Goal: Transaction & Acquisition: Book appointment/travel/reservation

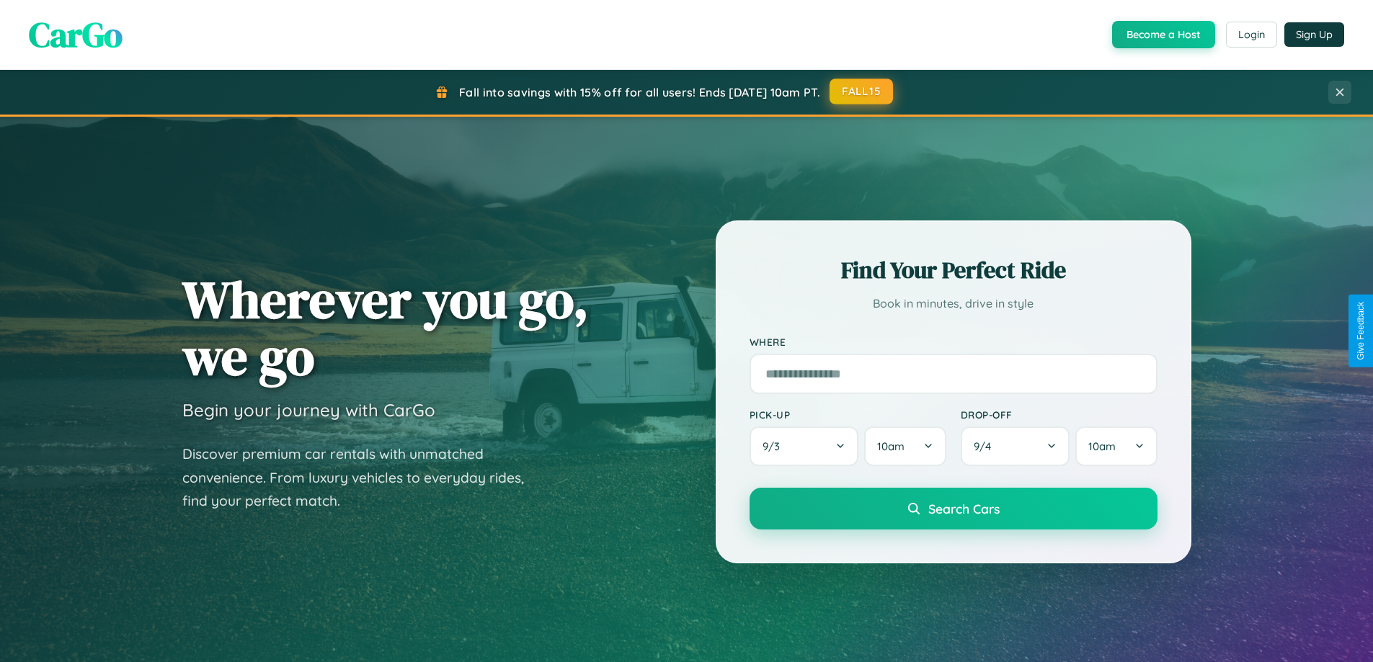
click at [862, 92] on button "FALL15" at bounding box center [861, 92] width 63 height 26
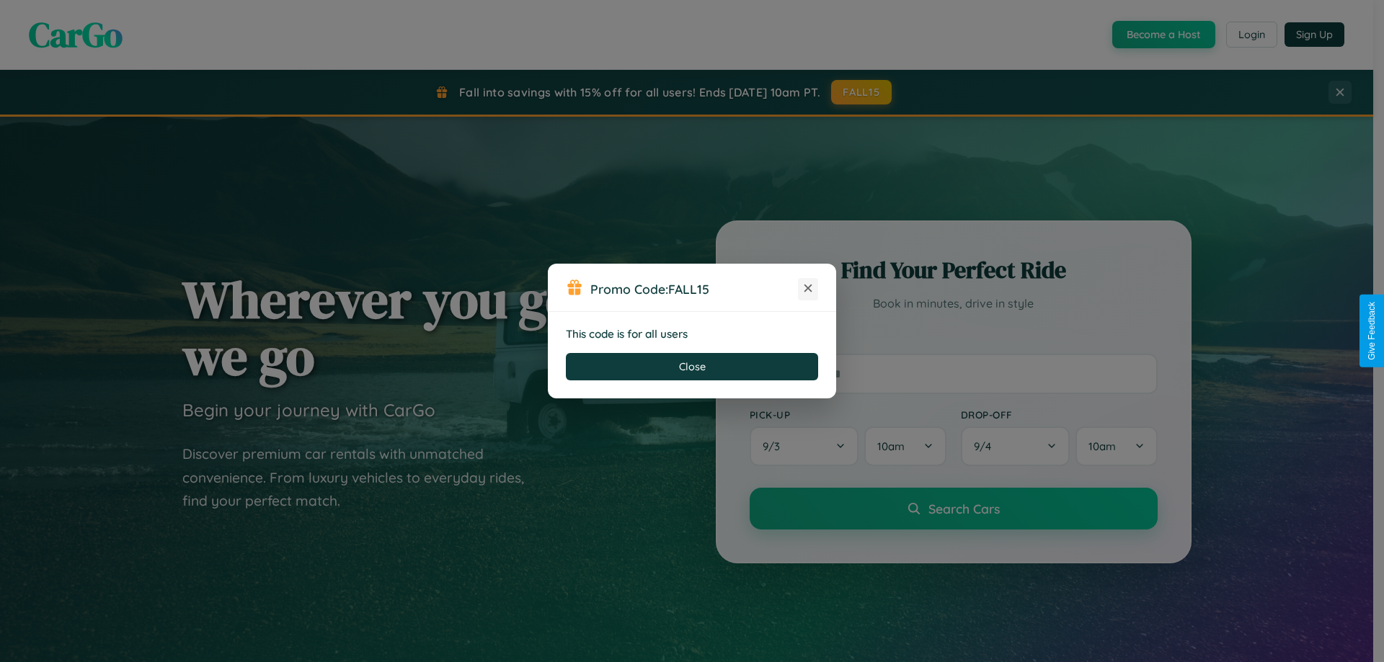
click at [808, 289] on icon at bounding box center [808, 288] width 14 height 14
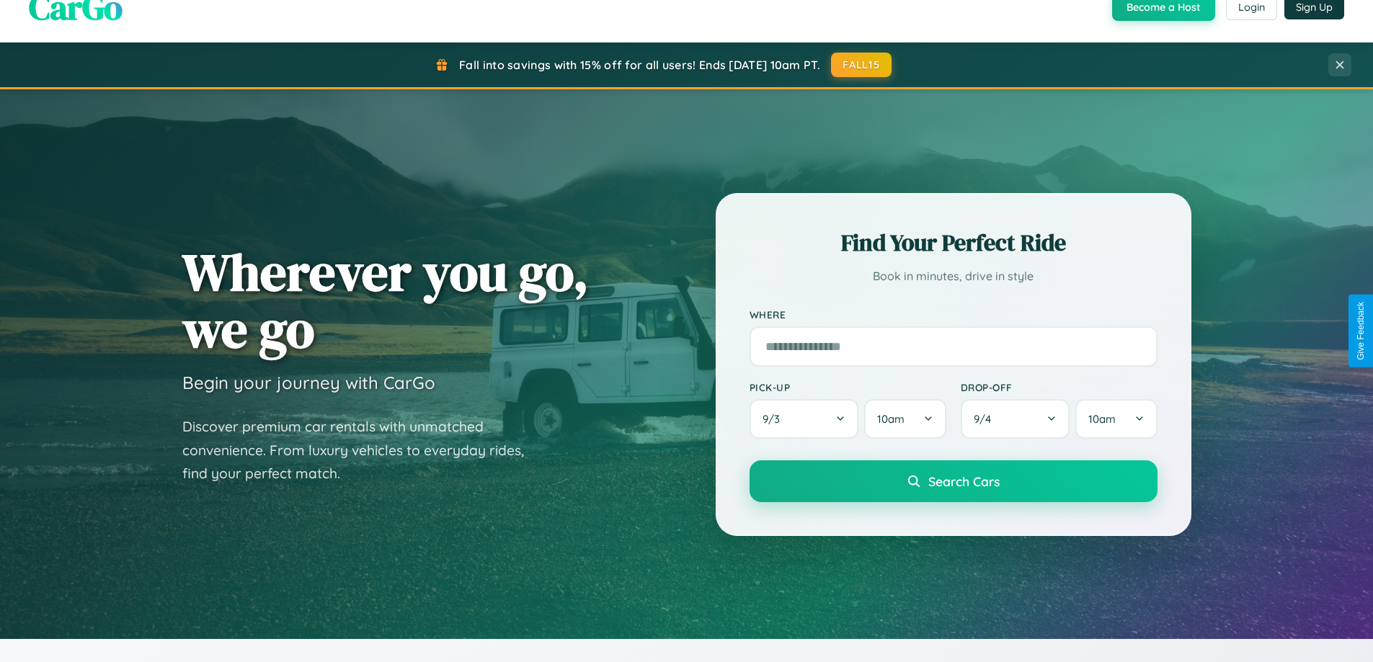
scroll to position [2773, 0]
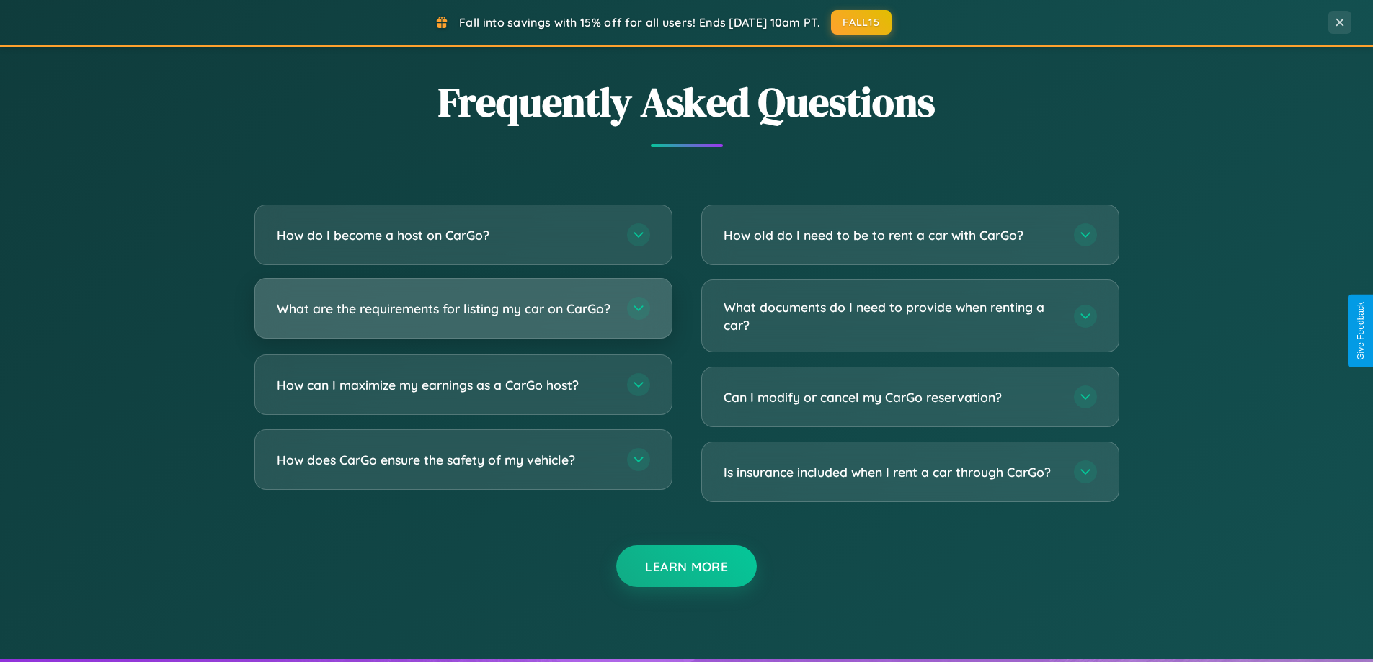
click at [463, 315] on h3 "What are the requirements for listing my car on CarGo?" at bounding box center [445, 309] width 336 height 18
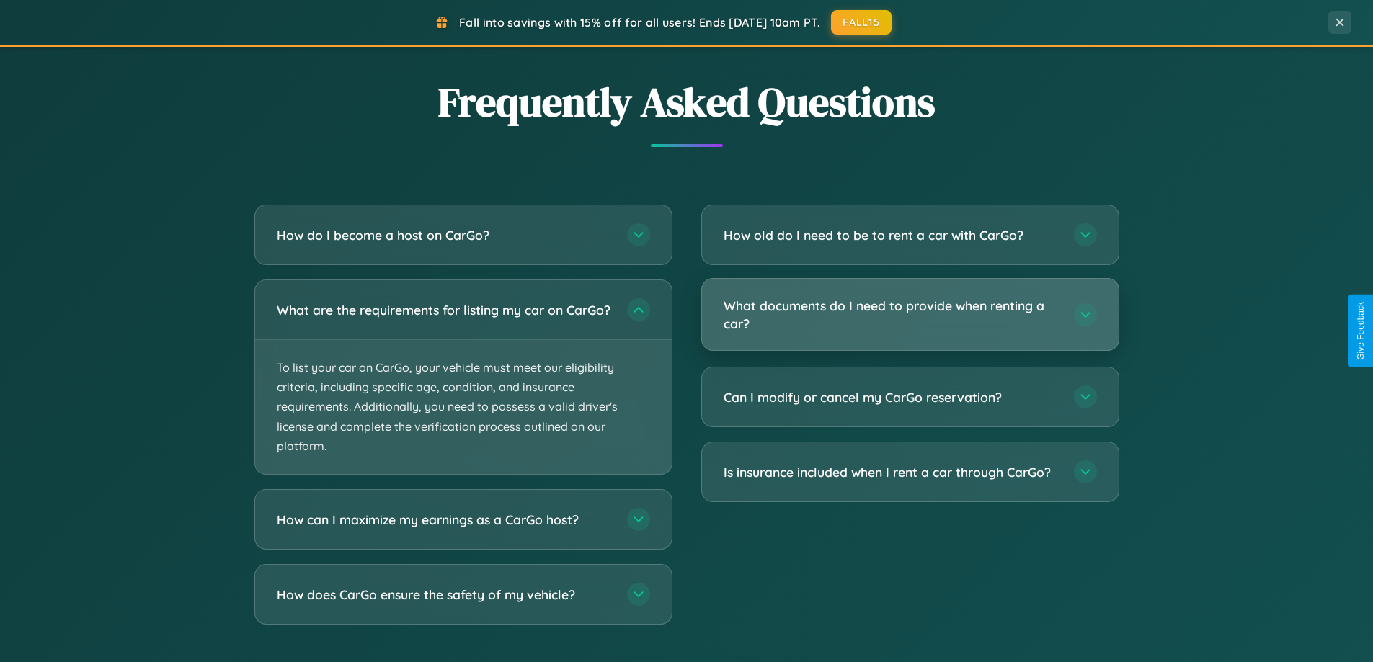
click at [910, 316] on h3 "What documents do I need to provide when renting a car?" at bounding box center [892, 314] width 336 height 35
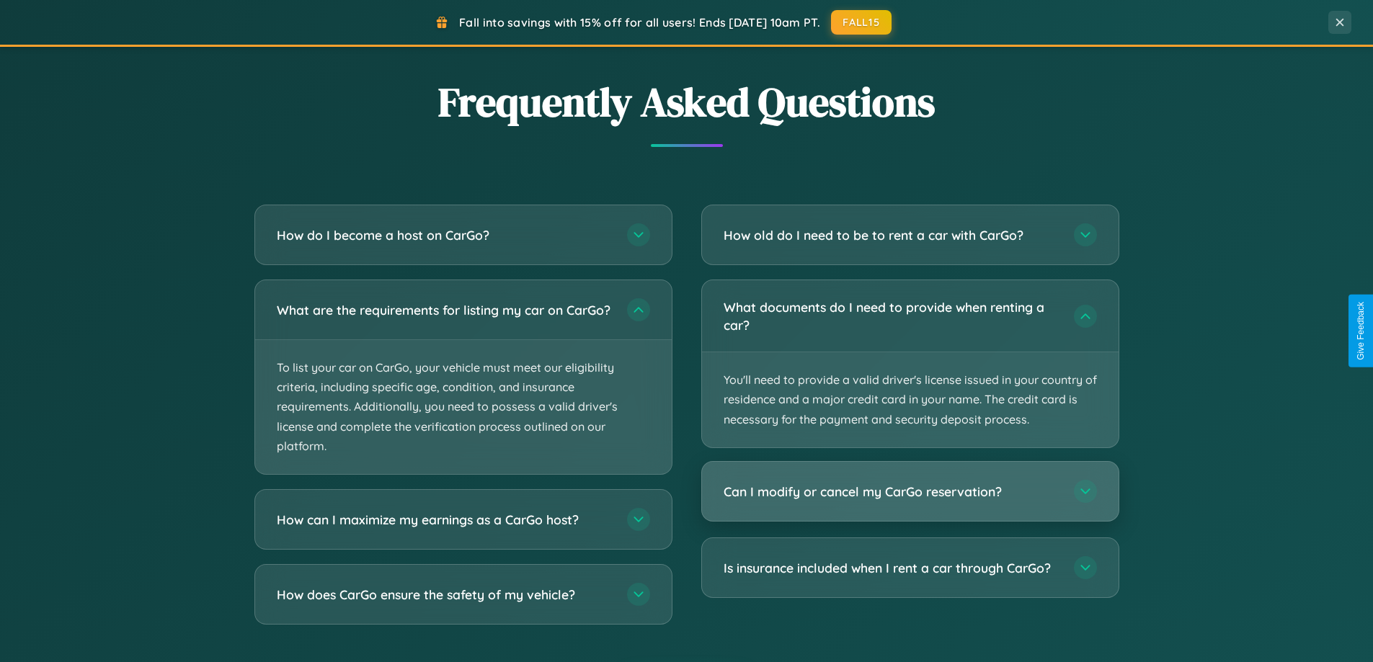
click at [910, 492] on h3 "Can I modify or cancel my CarGo reservation?" at bounding box center [892, 492] width 336 height 18
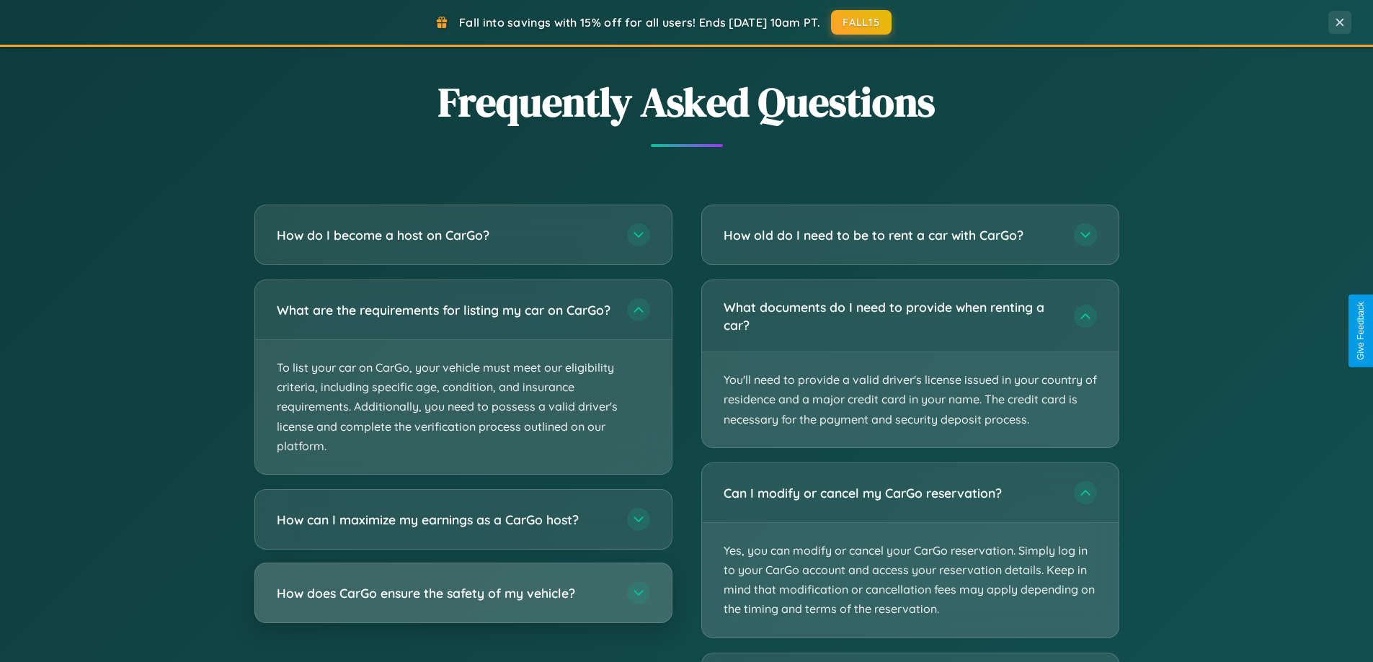
click at [463, 603] on h3 "How does CarGo ensure the safety of my vehicle?" at bounding box center [445, 594] width 336 height 18
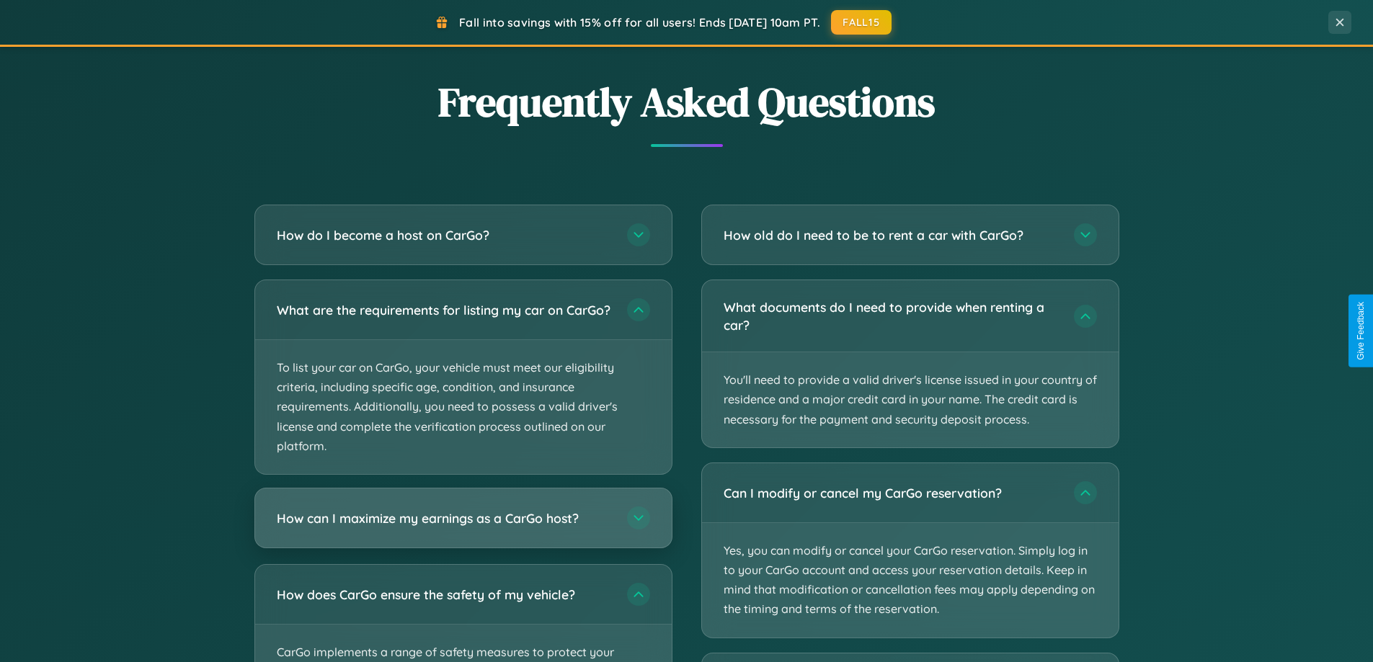
click at [463, 528] on h3 "How can I maximize my earnings as a CarGo host?" at bounding box center [445, 519] width 336 height 18
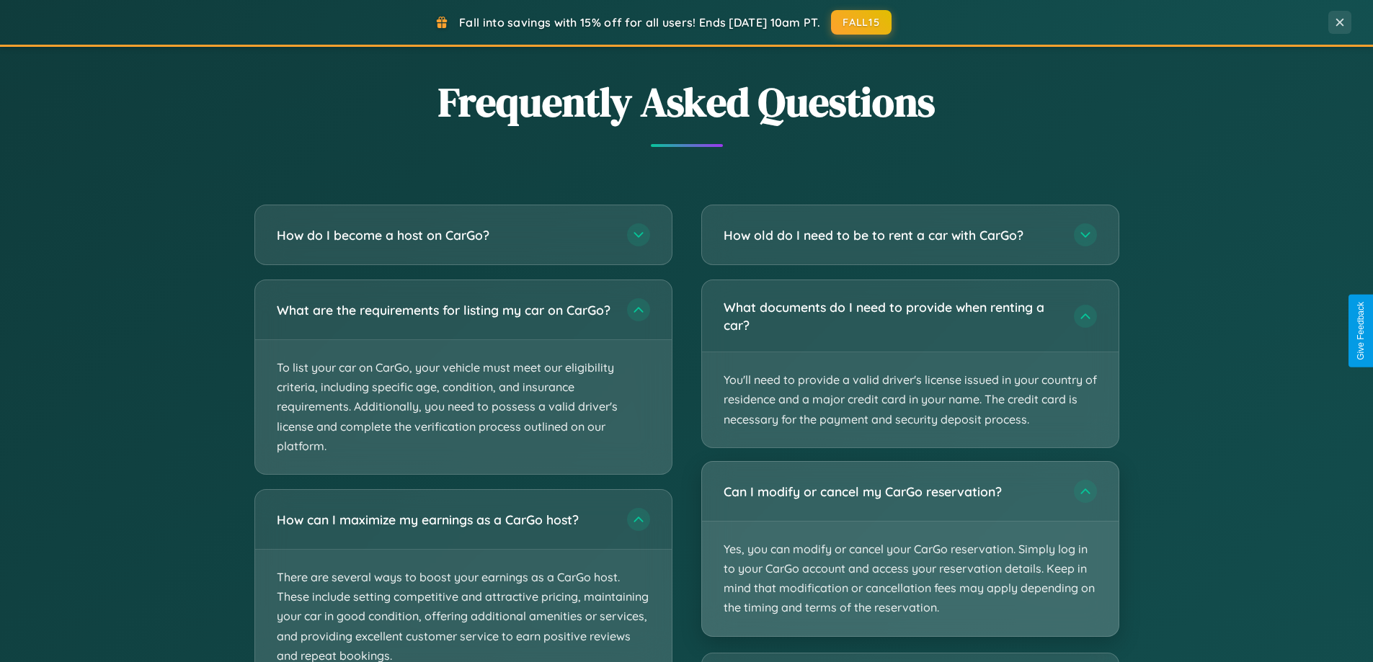
click at [910, 550] on p "Yes, you can modify or cancel your CarGo reservation. Simply log in to your Car…" at bounding box center [910, 579] width 417 height 115
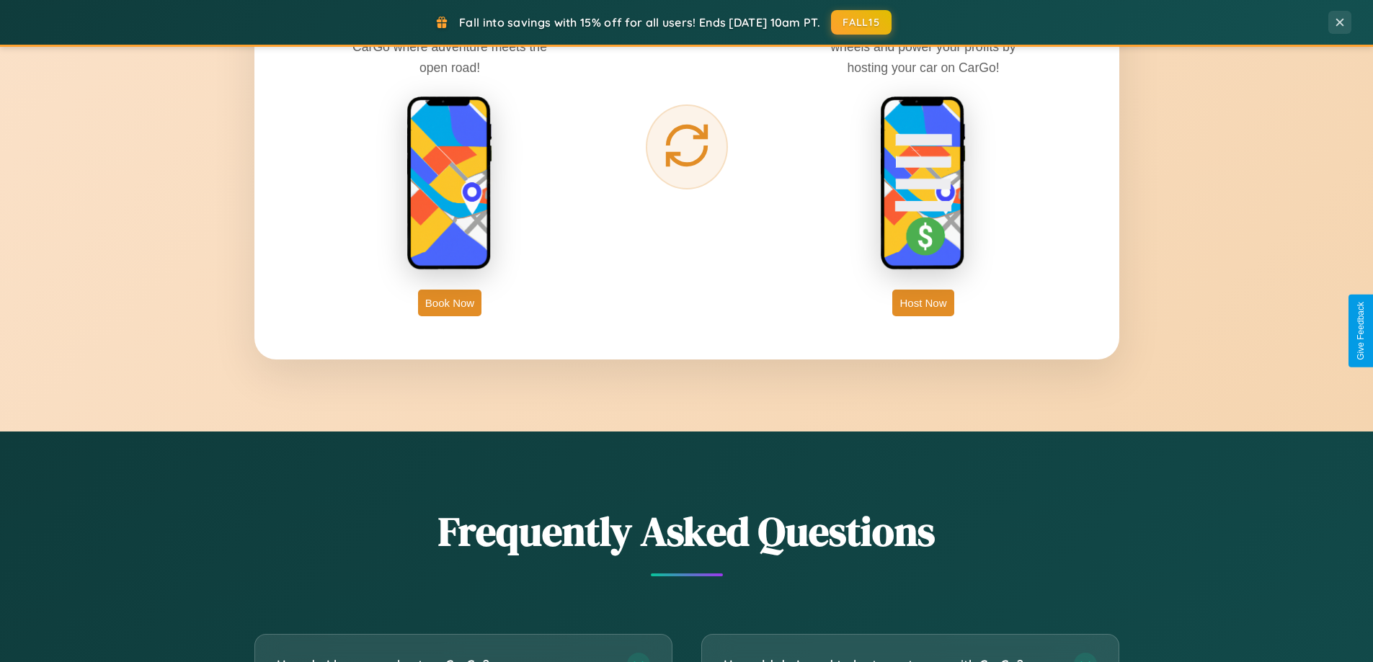
scroll to position [621, 0]
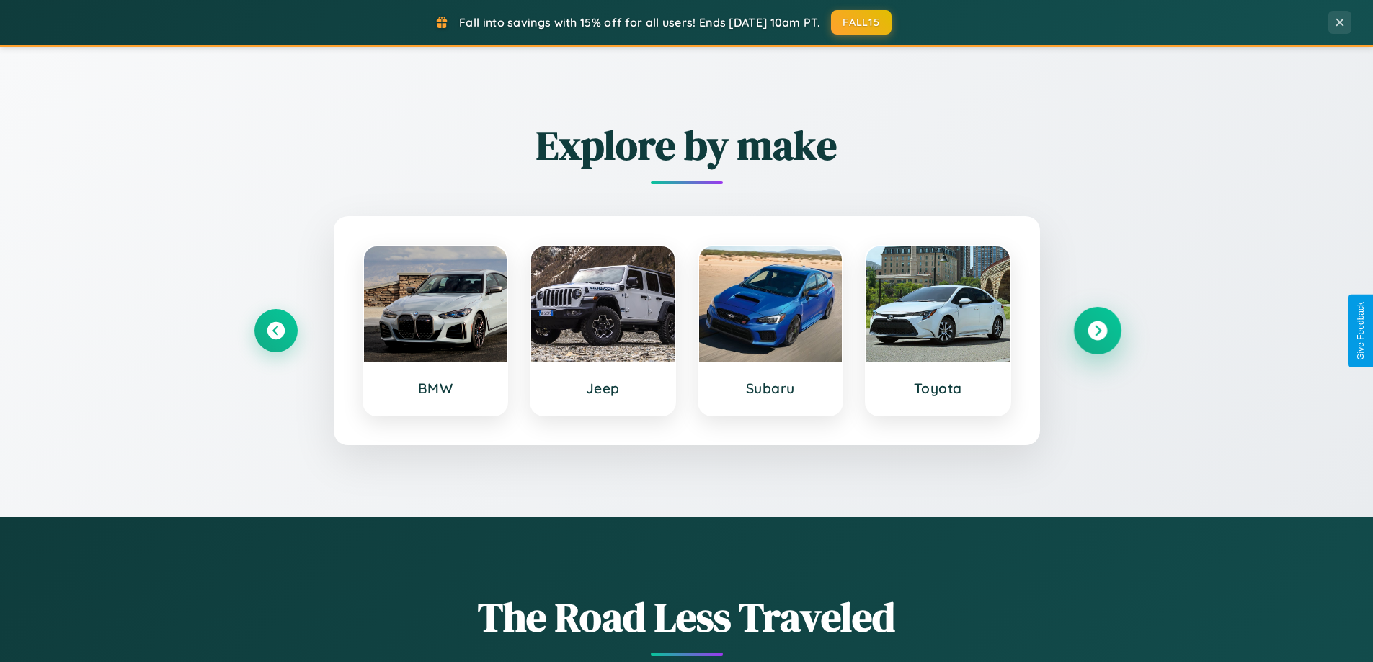
click at [1097, 331] on icon at bounding box center [1097, 330] width 19 height 19
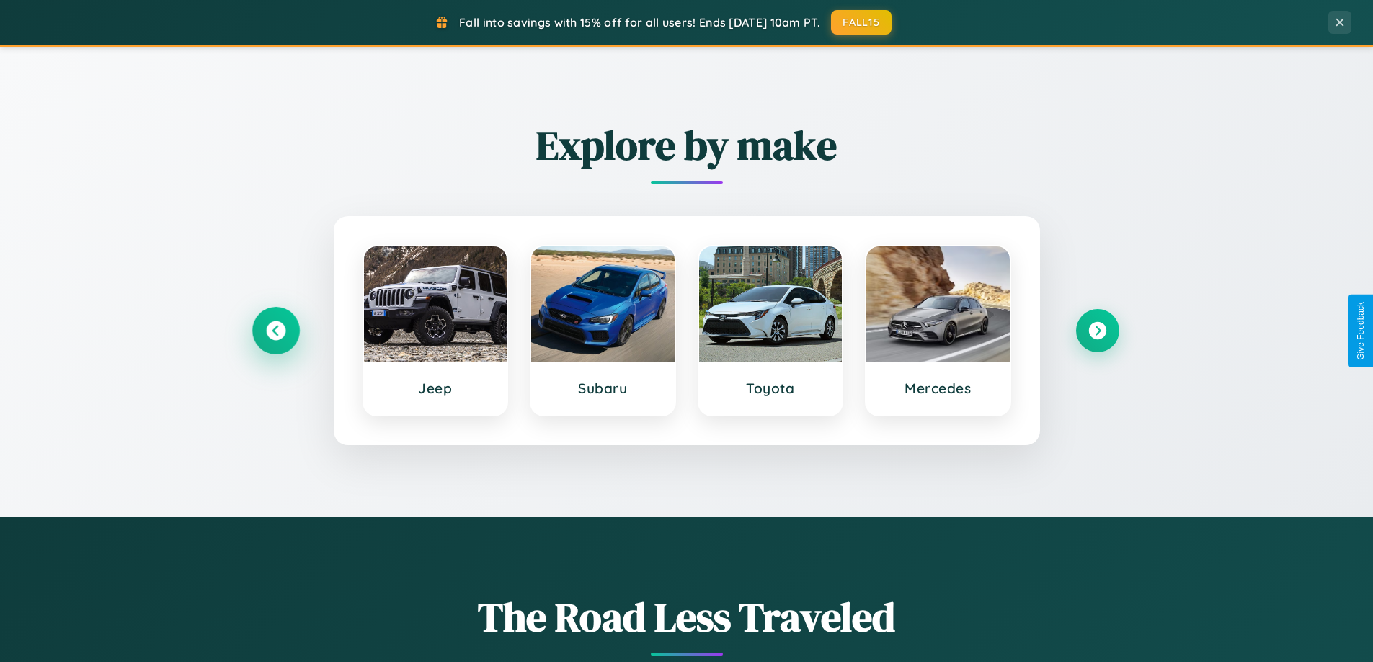
click at [275, 331] on icon at bounding box center [275, 330] width 19 height 19
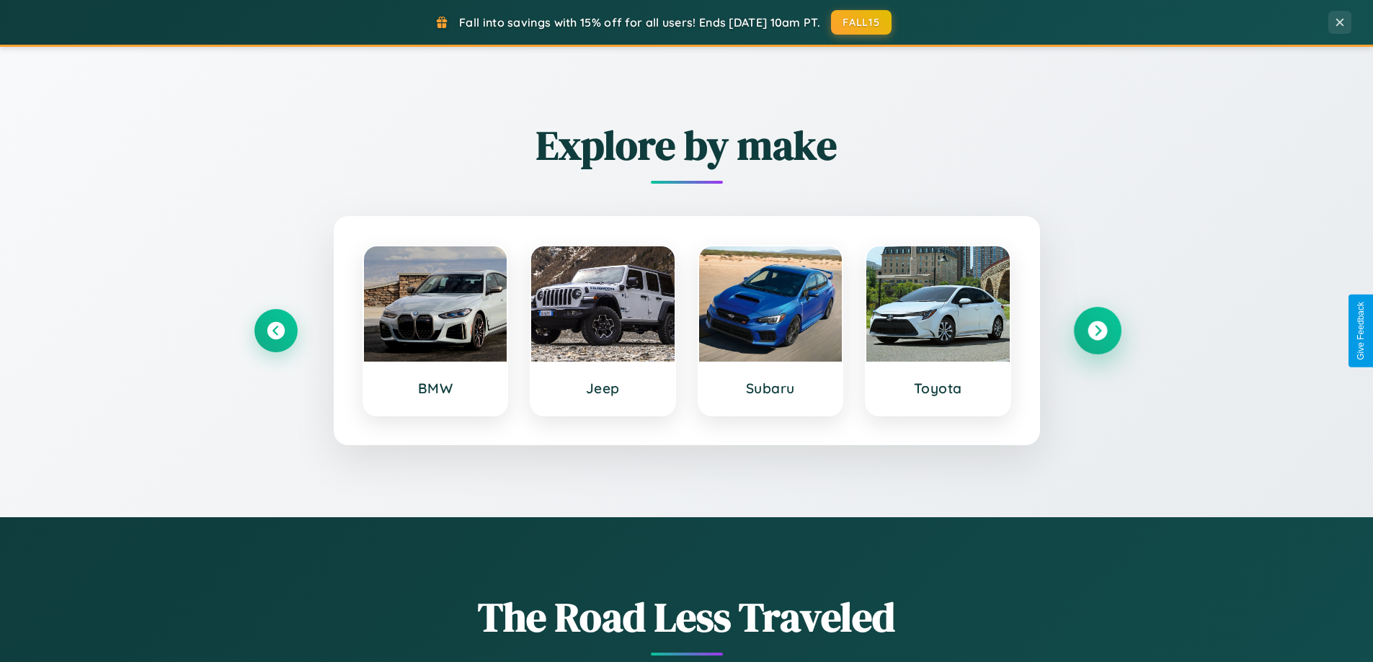
click at [1097, 331] on icon at bounding box center [1097, 330] width 19 height 19
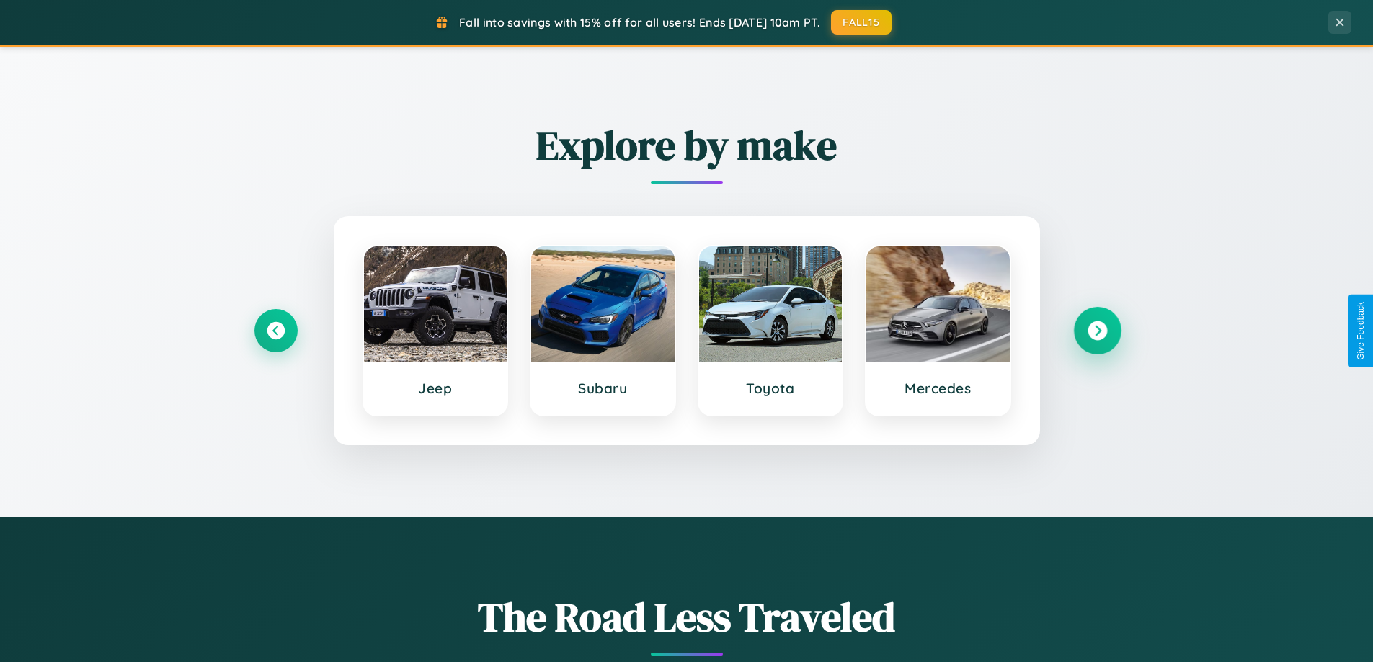
click at [1097, 331] on icon at bounding box center [1097, 330] width 19 height 19
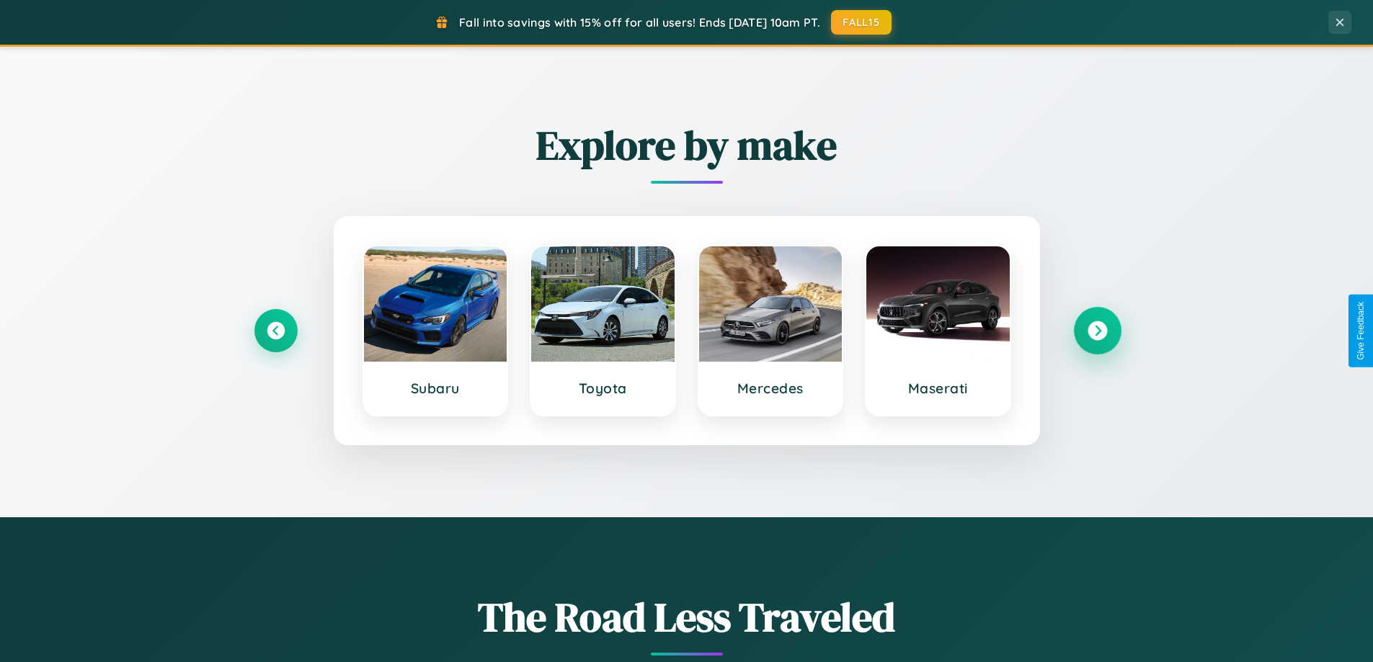
scroll to position [0, 0]
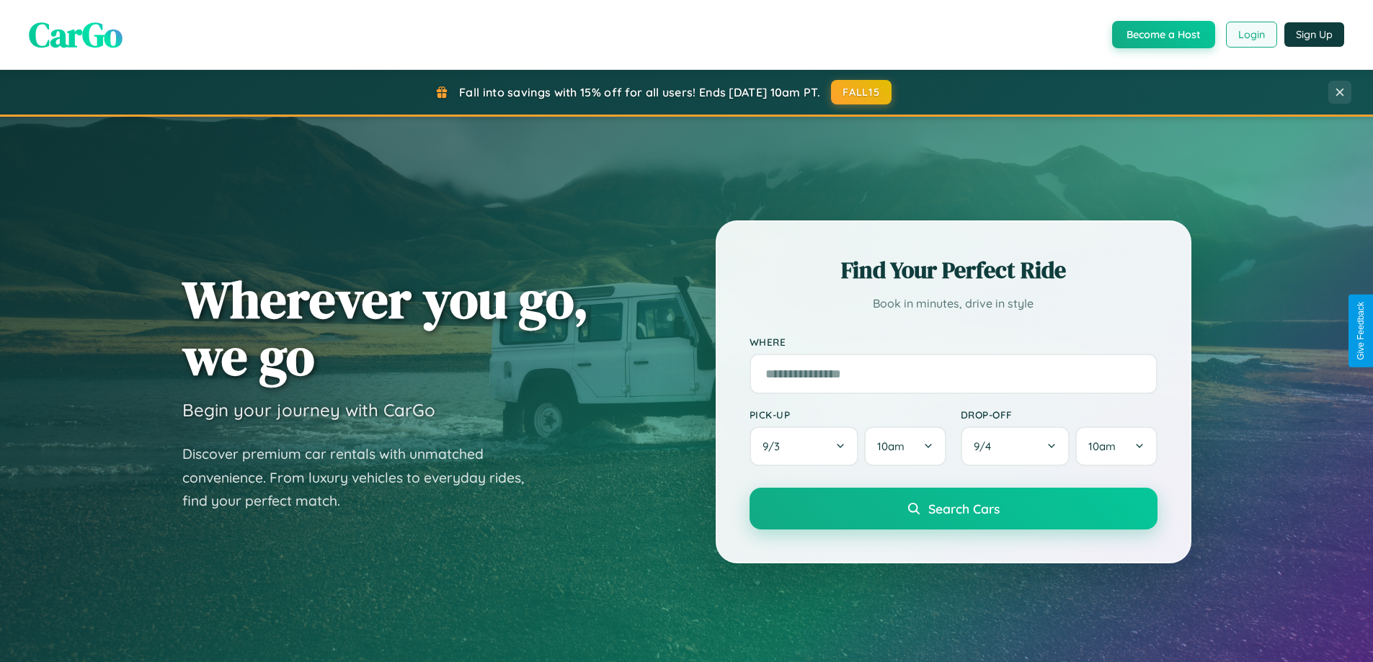
click at [1250, 35] on button "Login" at bounding box center [1251, 35] width 51 height 26
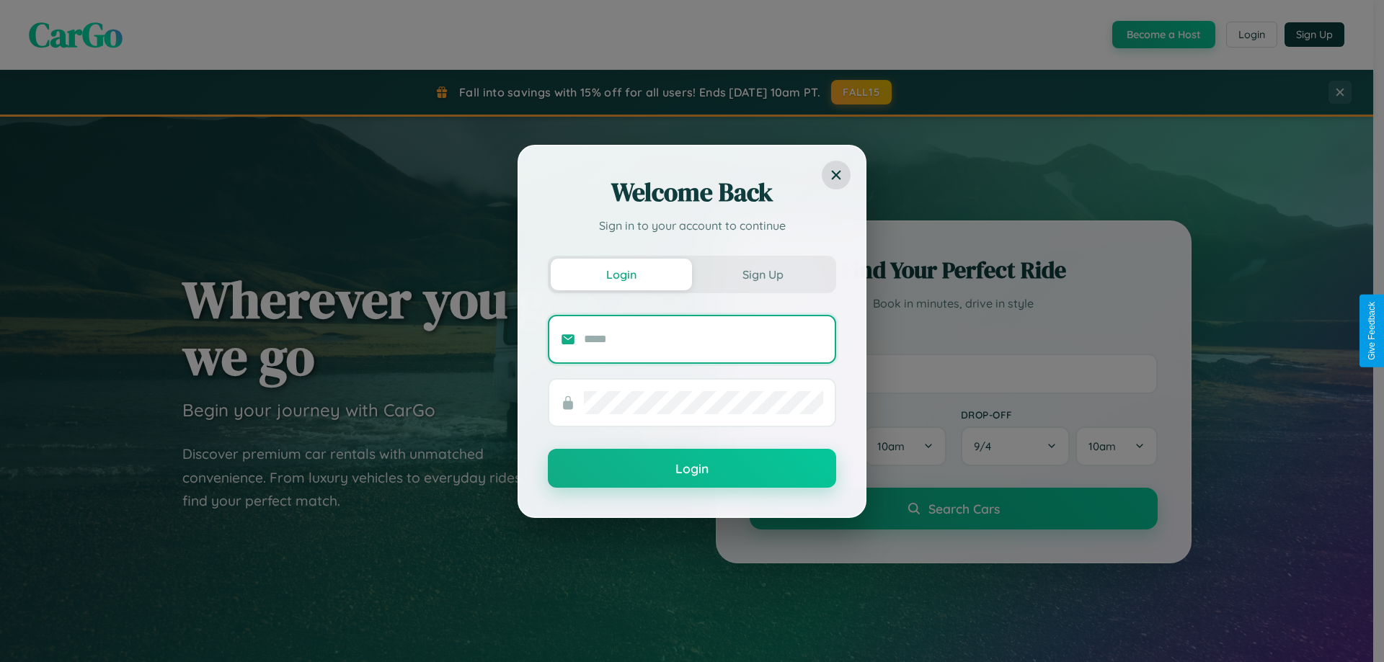
click at [703, 339] on input "text" at bounding box center [703, 339] width 239 height 23
type input "**********"
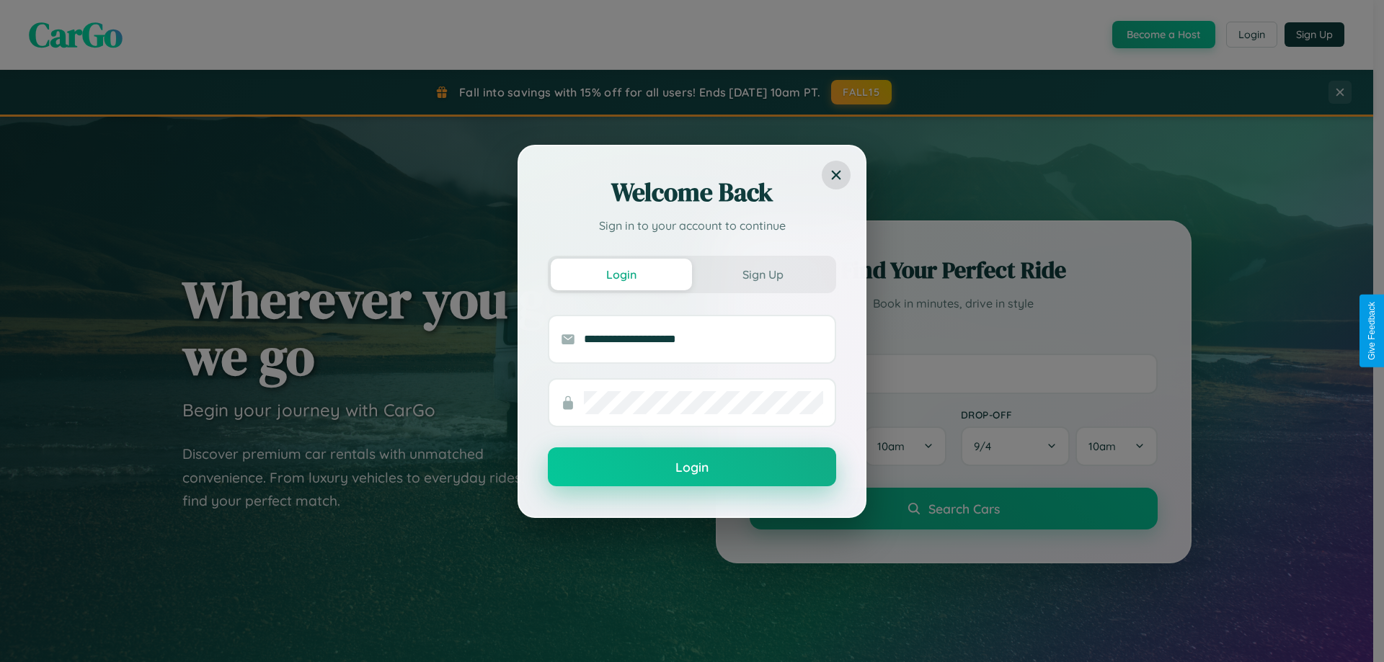
click at [692, 468] on button "Login" at bounding box center [692, 467] width 288 height 39
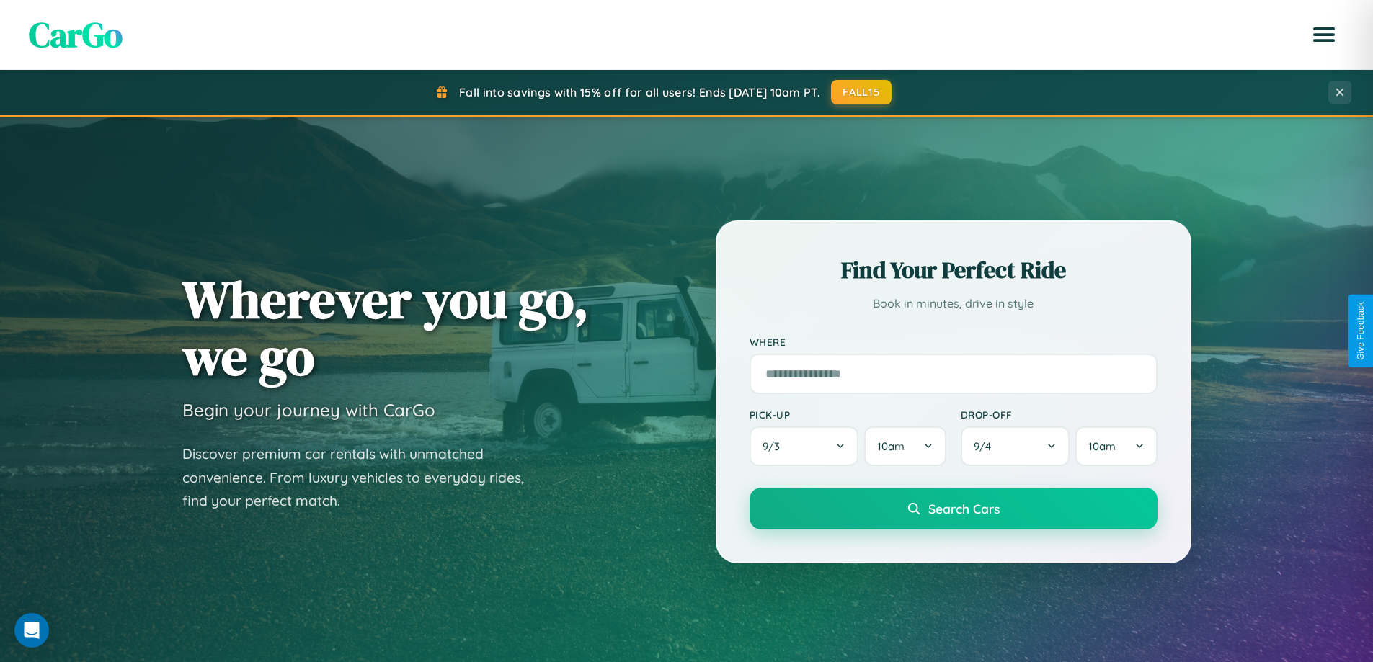
scroll to position [43, 0]
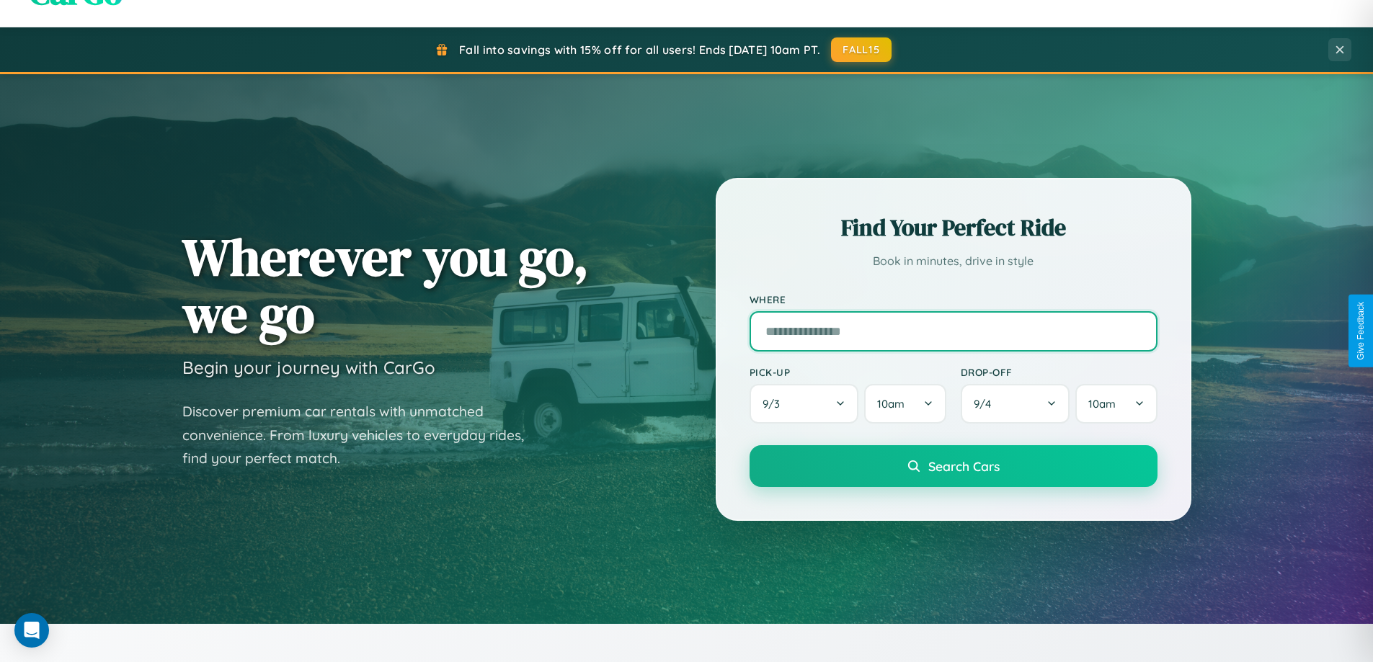
click at [953, 331] on input "text" at bounding box center [954, 331] width 408 height 40
type input "*****"
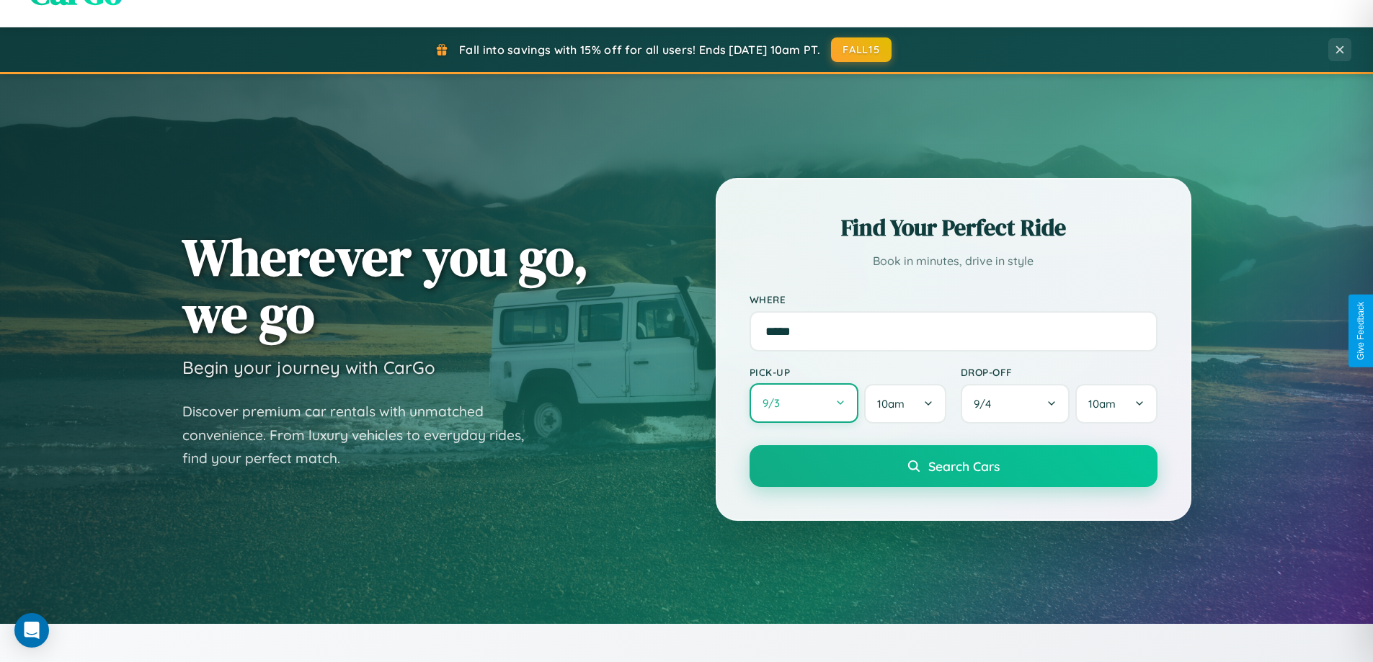
click at [804, 404] on button "9 / 3" at bounding box center [805, 403] width 110 height 40
select select "*"
select select "****"
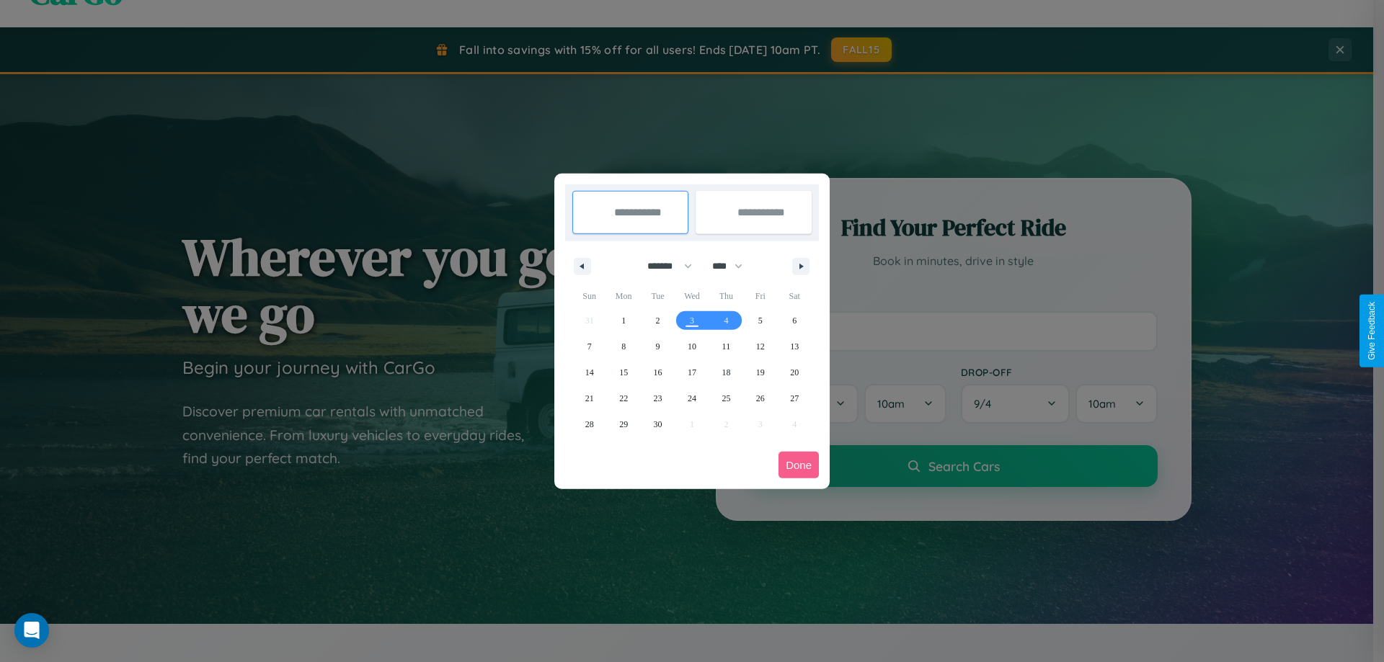
drag, startPoint x: 663, startPoint y: 266, endPoint x: 692, endPoint y: 289, distance: 36.9
click at [663, 266] on select "******* ******** ***** ***** *** **** **** ****** ********* ******* ******** **…" at bounding box center [666, 266] width 61 height 24
select select "*"
click at [734, 266] on select "**** **** **** **** **** **** **** **** **** **** **** **** **** **** **** ****…" at bounding box center [726, 266] width 43 height 24
select select "****"
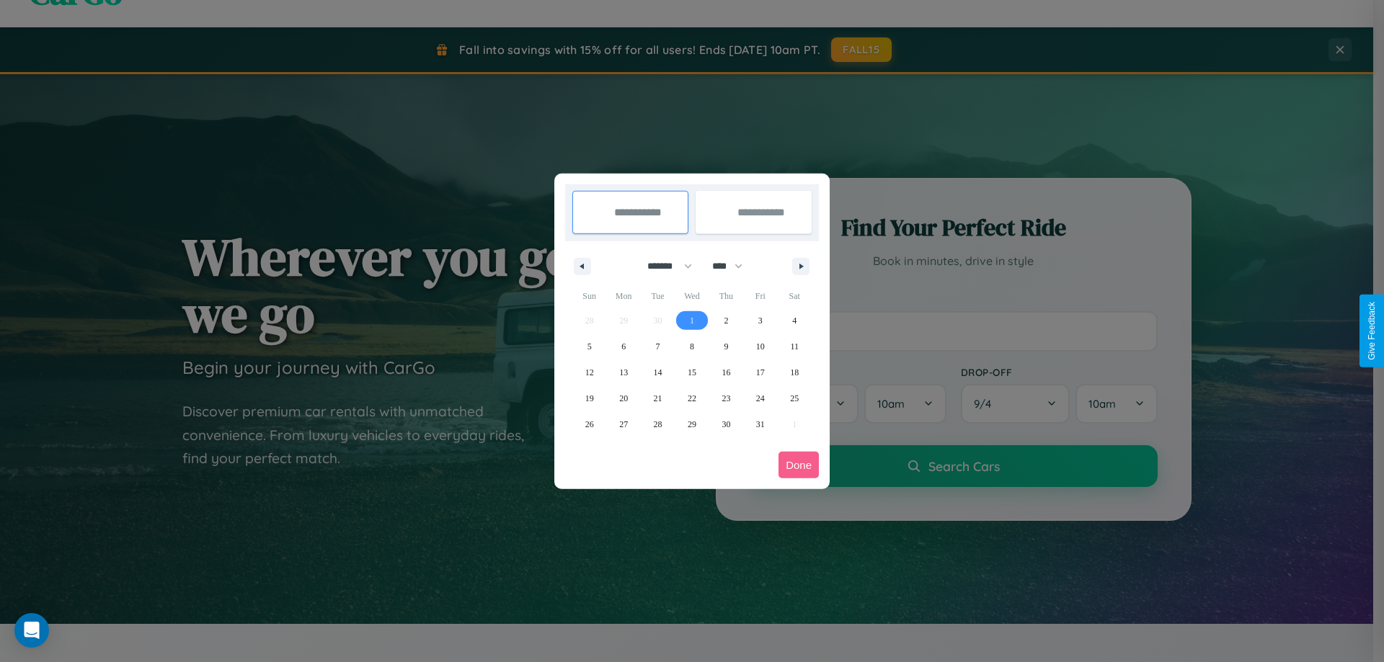
click at [691, 320] on span "1" at bounding box center [692, 321] width 4 height 26
type input "**********"
click at [794, 346] on span "11" at bounding box center [794, 347] width 9 height 26
type input "**********"
click at [799, 465] on button "Done" at bounding box center [798, 465] width 40 height 27
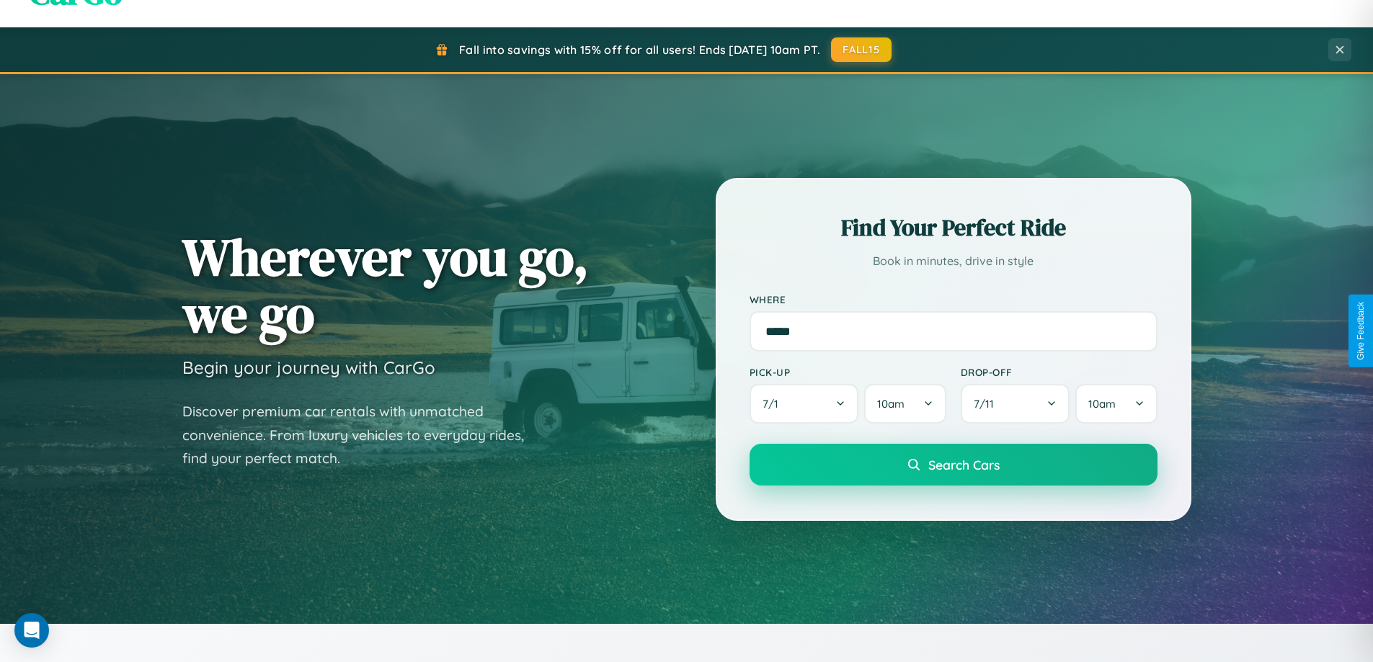
click at [953, 465] on span "Search Cars" at bounding box center [963, 465] width 71 height 16
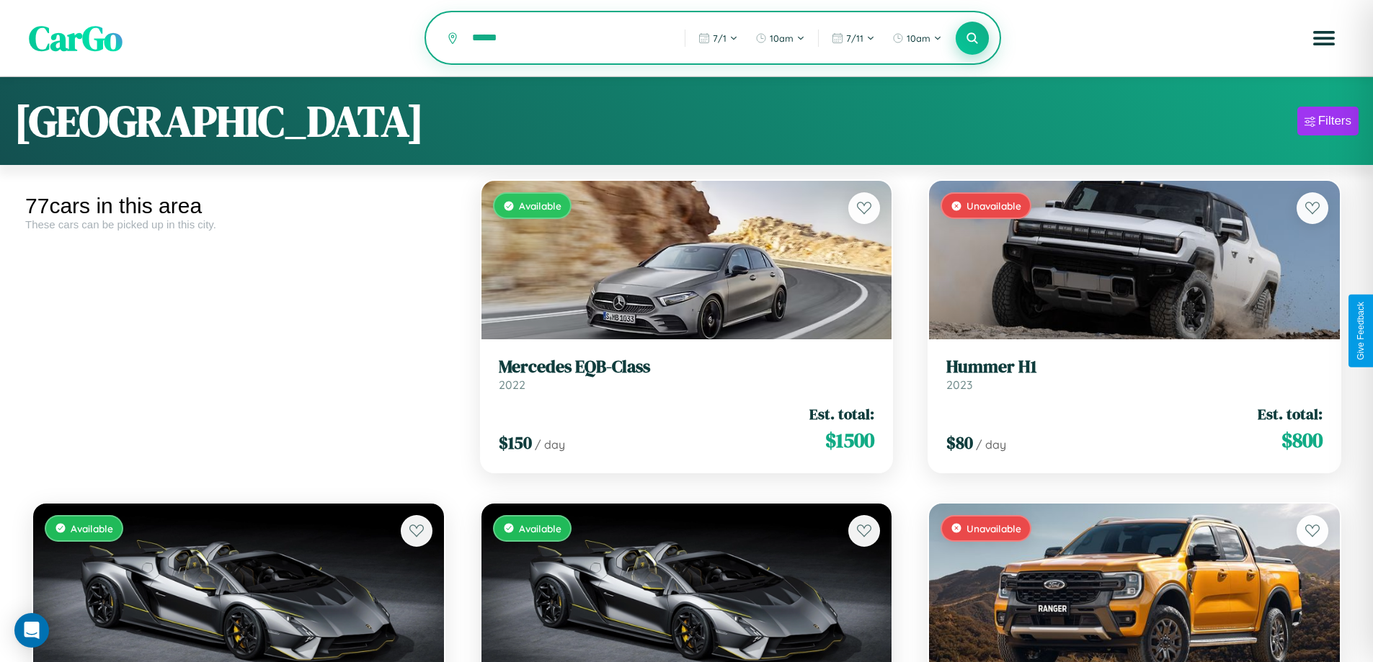
type input "******"
click at [972, 39] on icon at bounding box center [973, 38] width 14 height 14
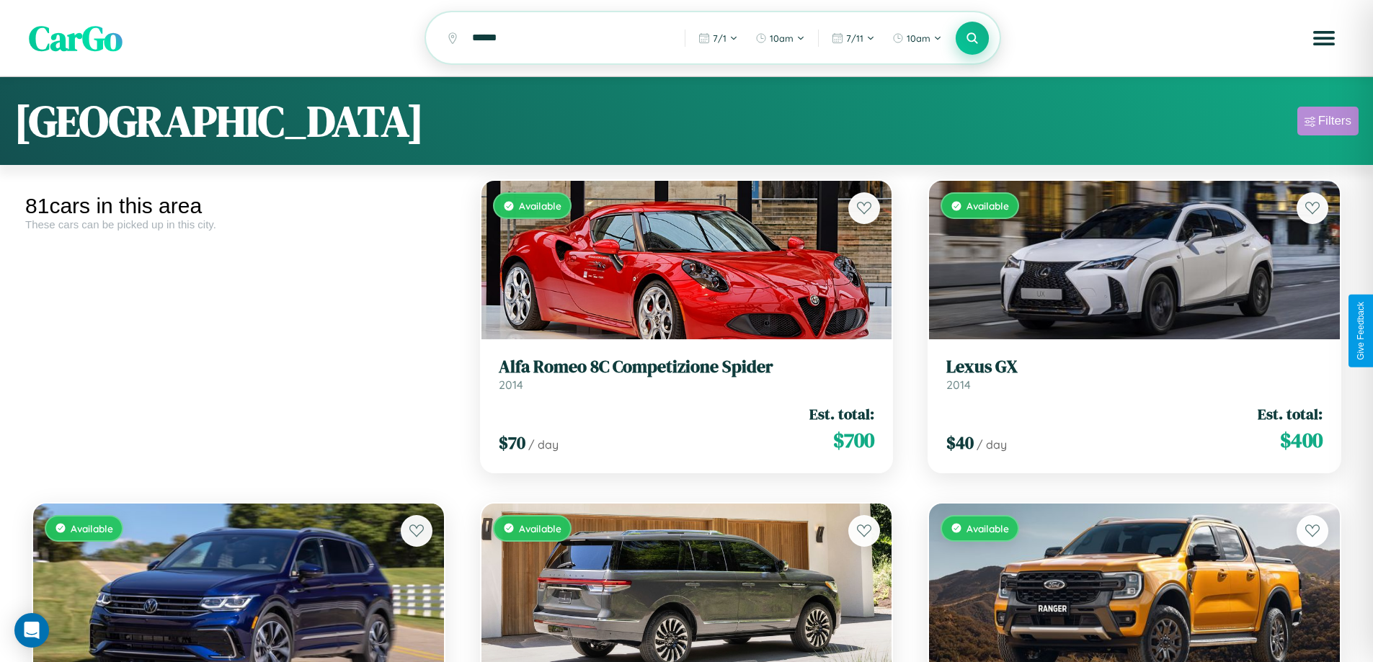
click at [1328, 123] on div "Filters" at bounding box center [1334, 121] width 33 height 14
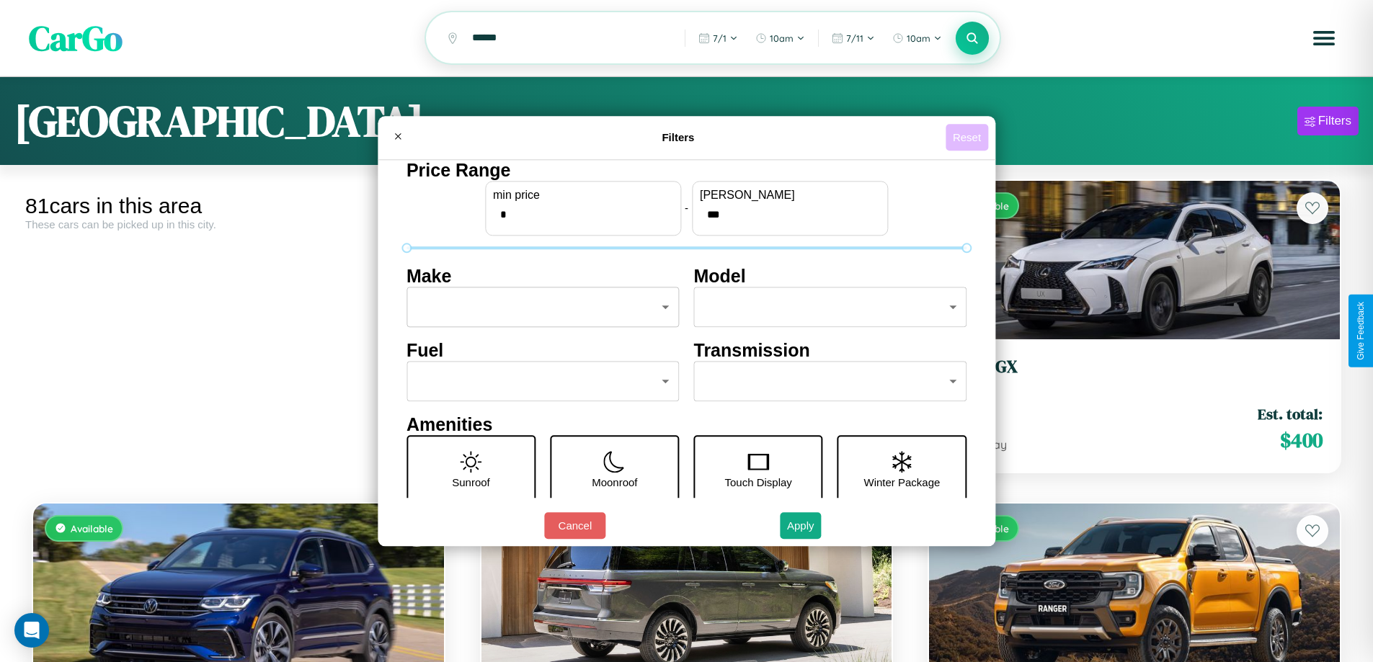
click at [969, 137] on button "Reset" at bounding box center [967, 137] width 43 height 27
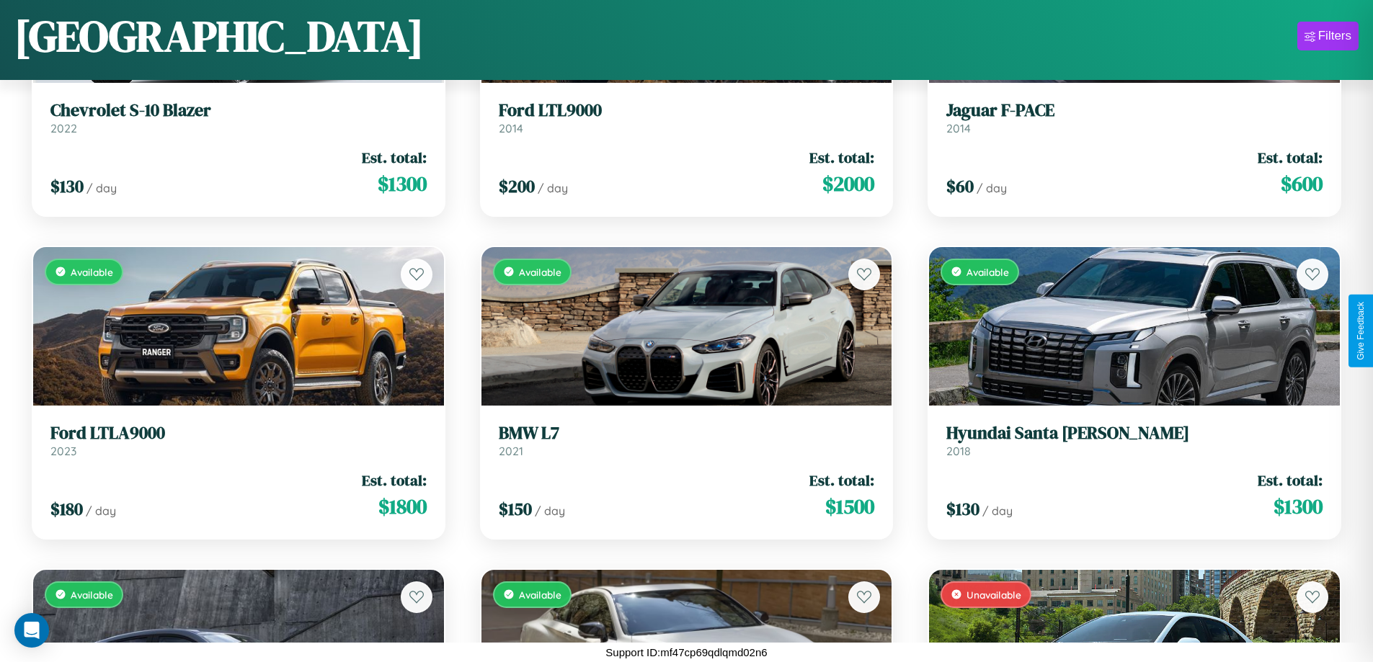
scroll to position [3107, 0]
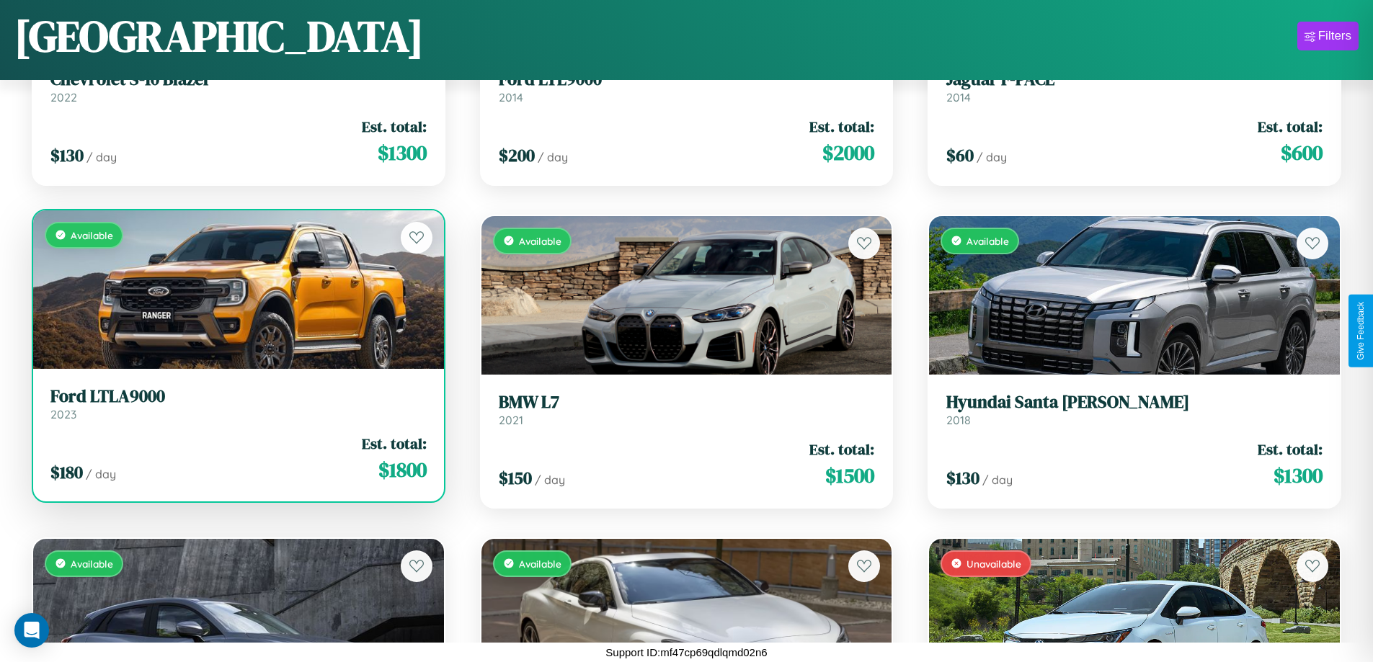
click at [236, 409] on link "Ford LTLA9000 2023" at bounding box center [238, 403] width 376 height 35
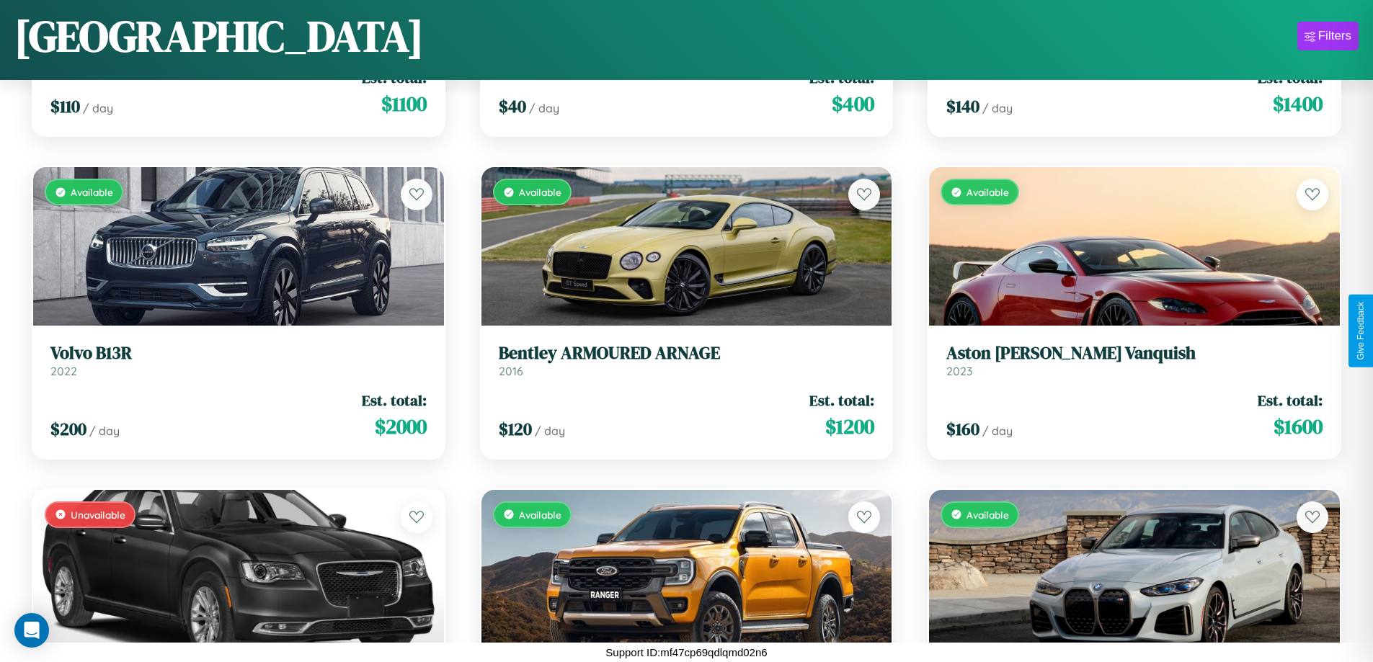
scroll to position [4721, 0]
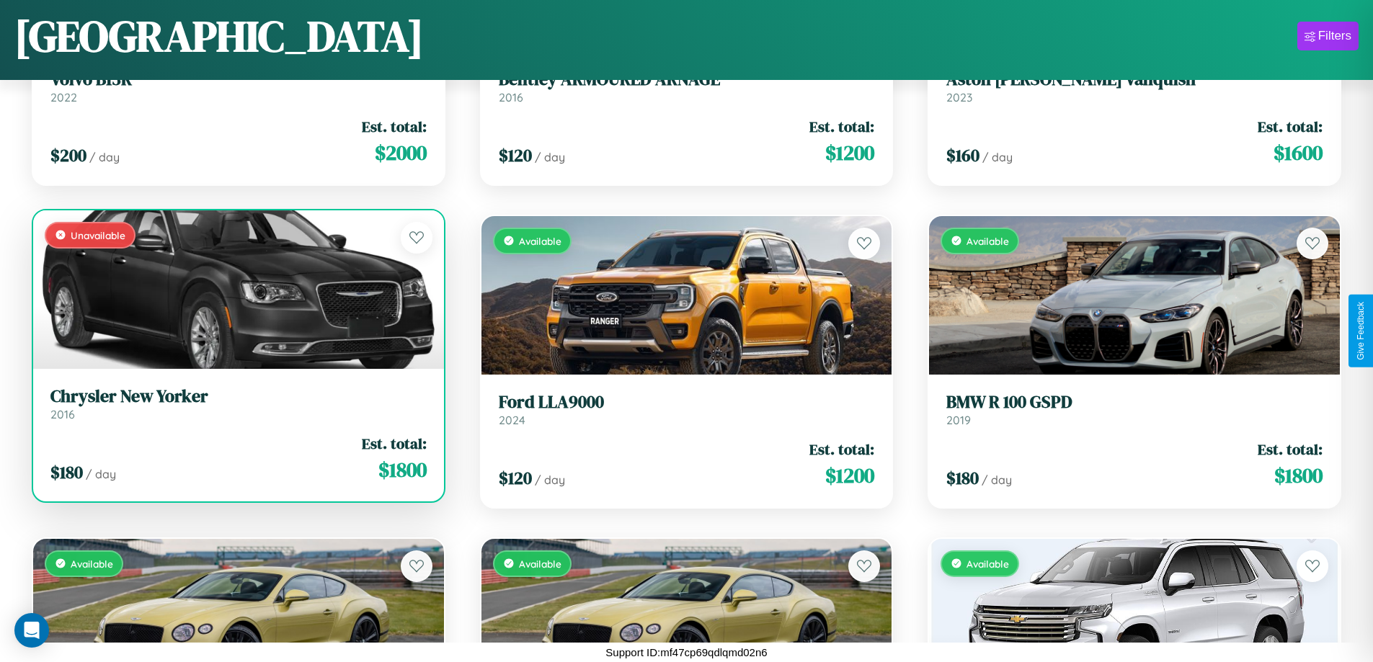
click at [236, 407] on link "Chrysler New Yorker 2016" at bounding box center [238, 403] width 376 height 35
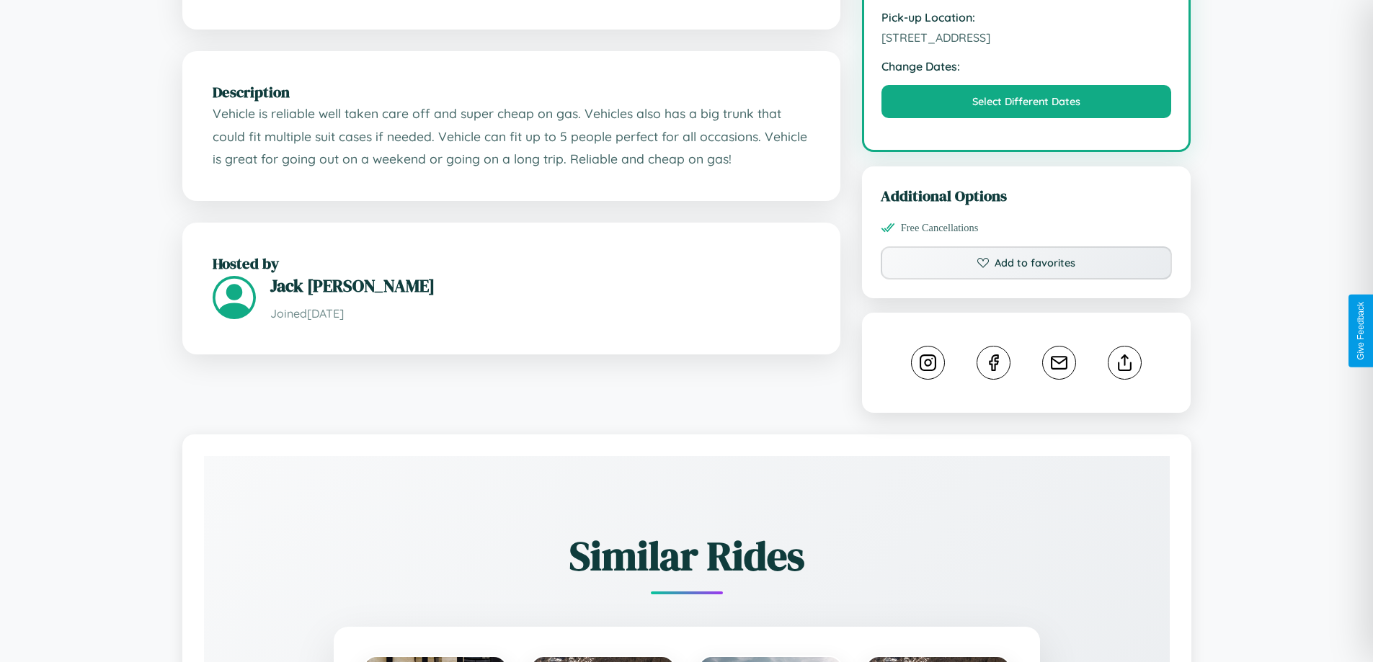
scroll to position [518, 0]
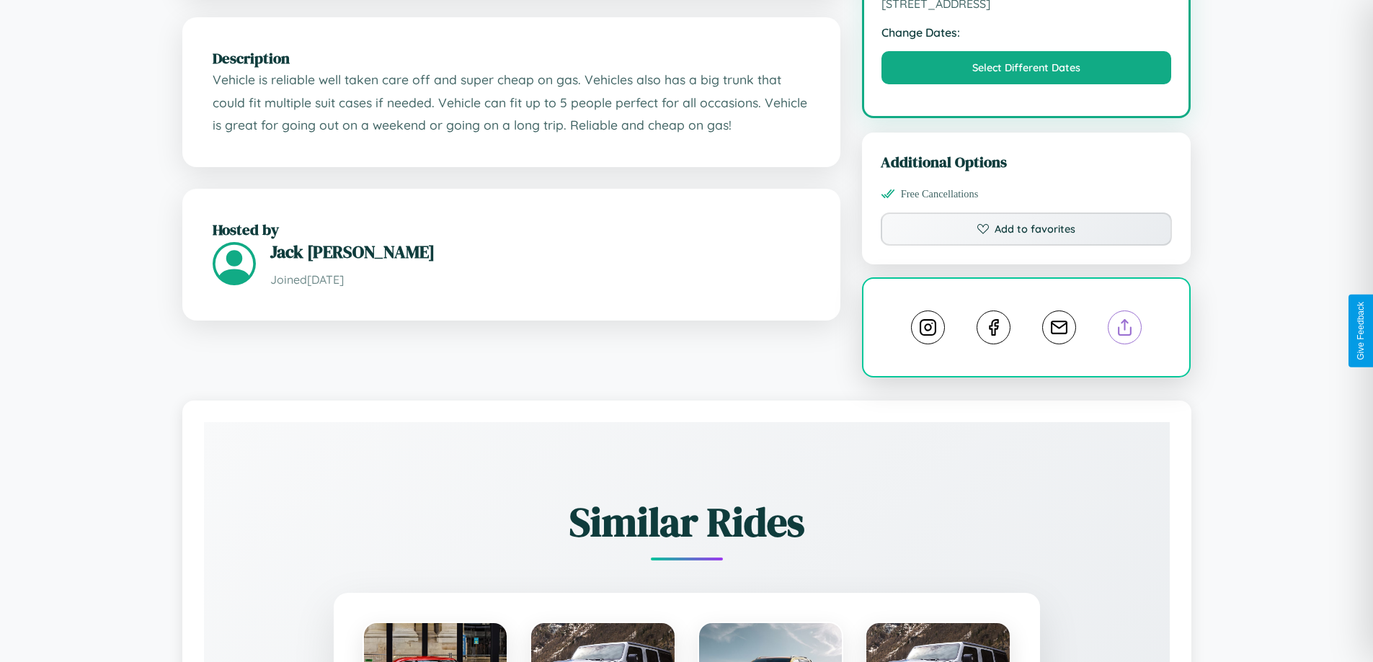
click at [1125, 330] on line at bounding box center [1125, 325] width 0 height 10
